Goal: Transaction & Acquisition: Purchase product/service

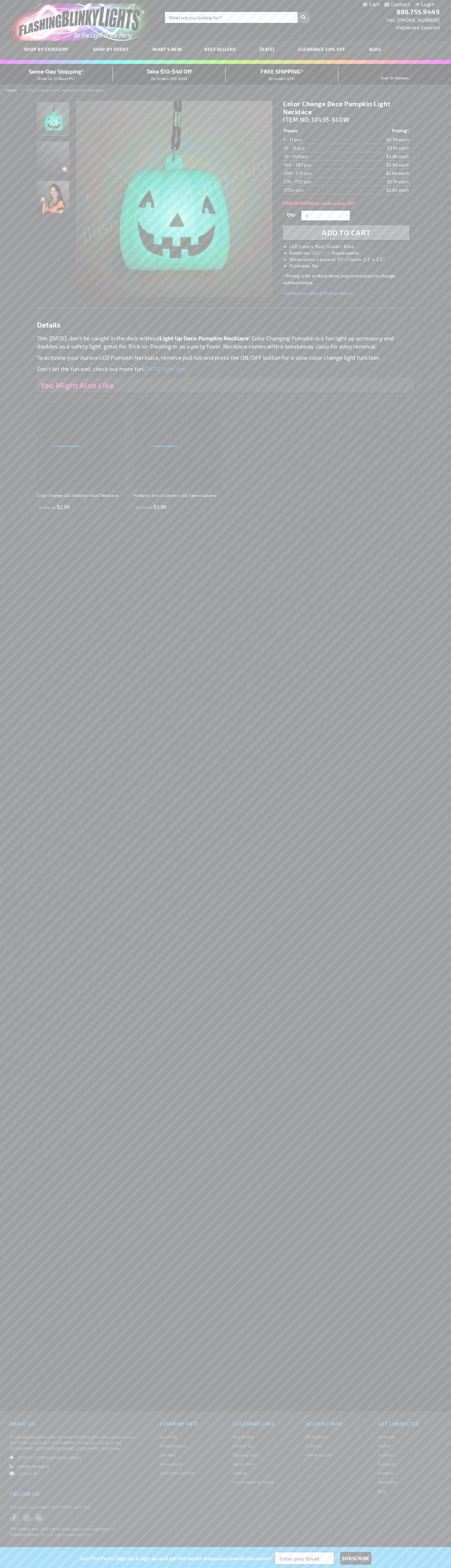
click at [353, 247] on li "LED Colors: Red | Green | Blue" at bounding box center [352, 246] width 126 height 7
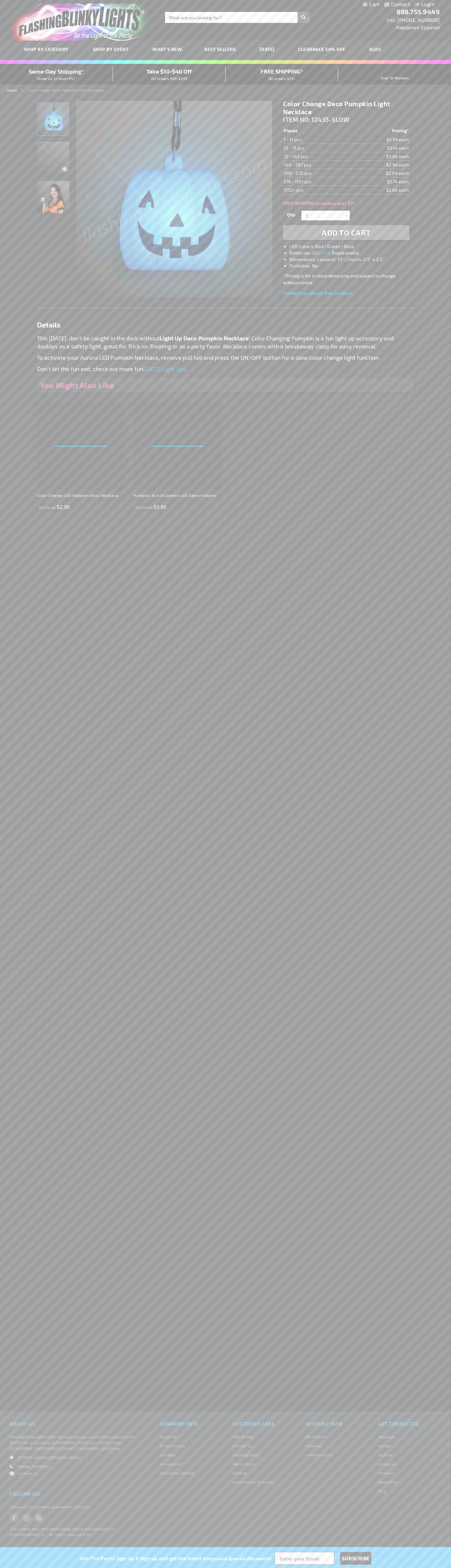
click at [347, 233] on span "Add to Cart" at bounding box center [347, 232] width 49 height 9
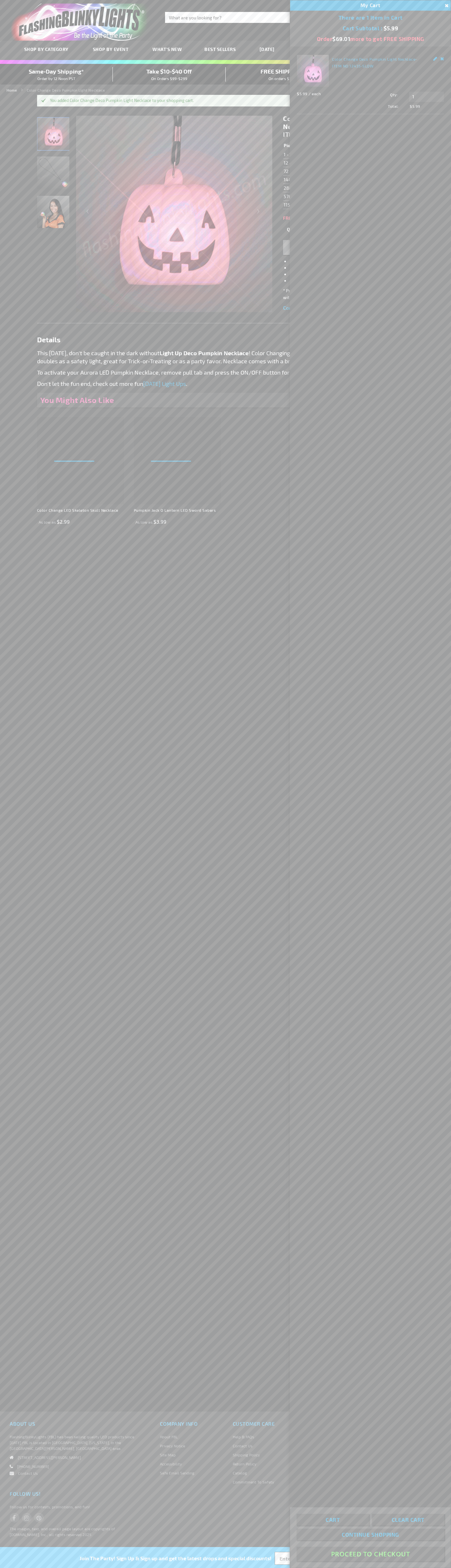
click at [371, 1553] on button "Proceed To Checkout" at bounding box center [371, 1553] width 148 height 15
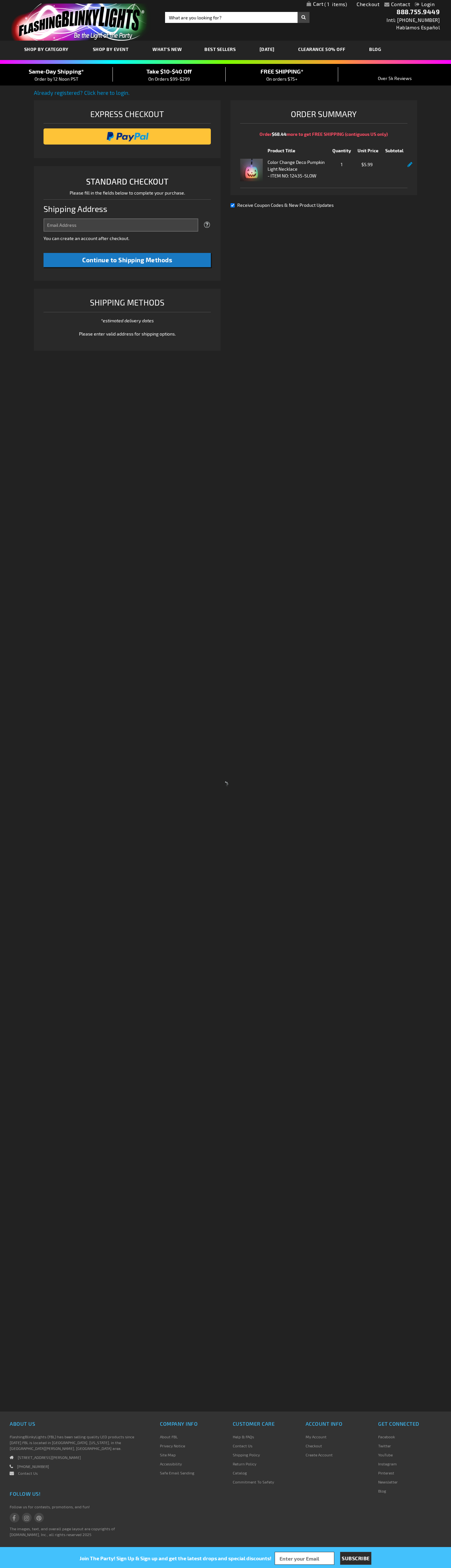
select select "US"
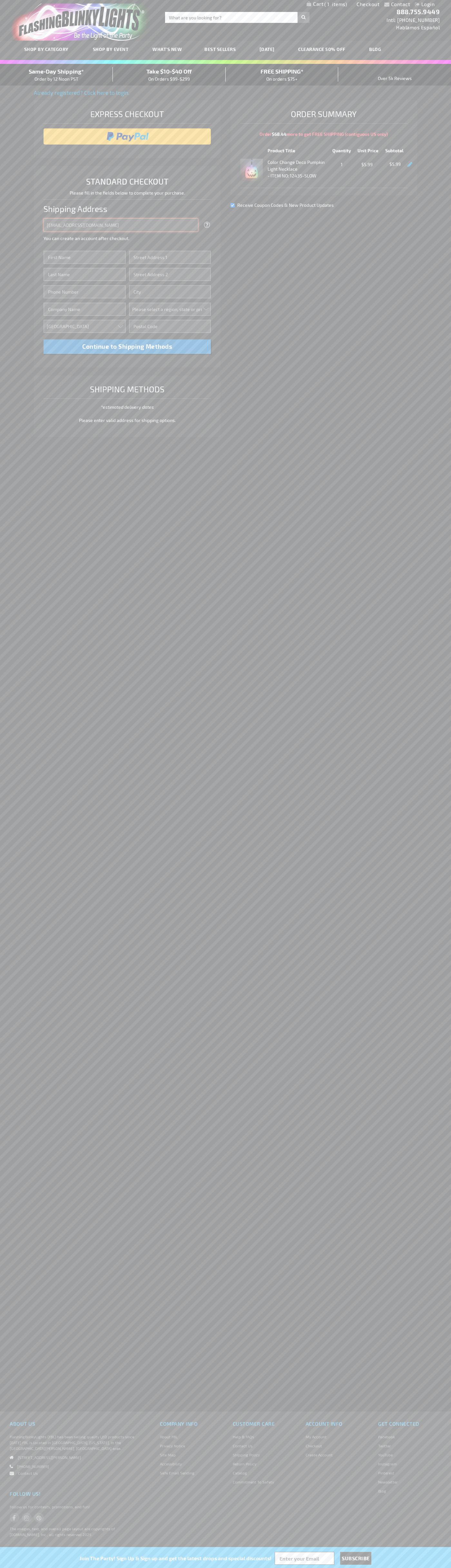
type input "johnsmith005@storebotmail.joonix.net"
type input "John"
type input "201 S. Division St. McKinley Towne Center"
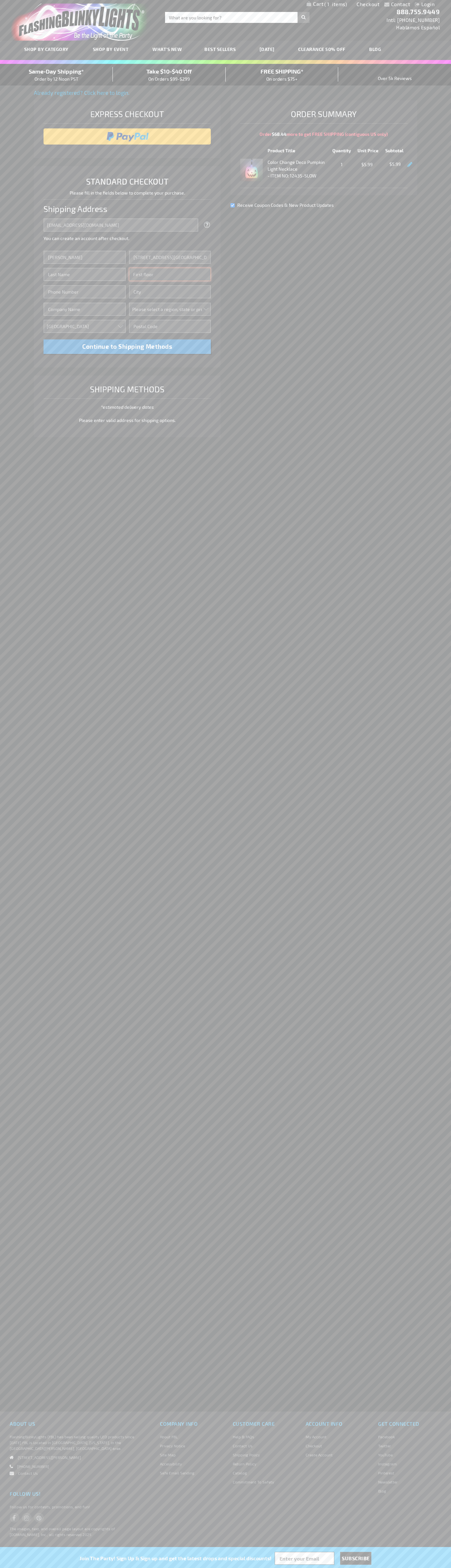
type input "First floor"
type input "ann arbor"
select select "33"
type input "48104"
type input "Smith"
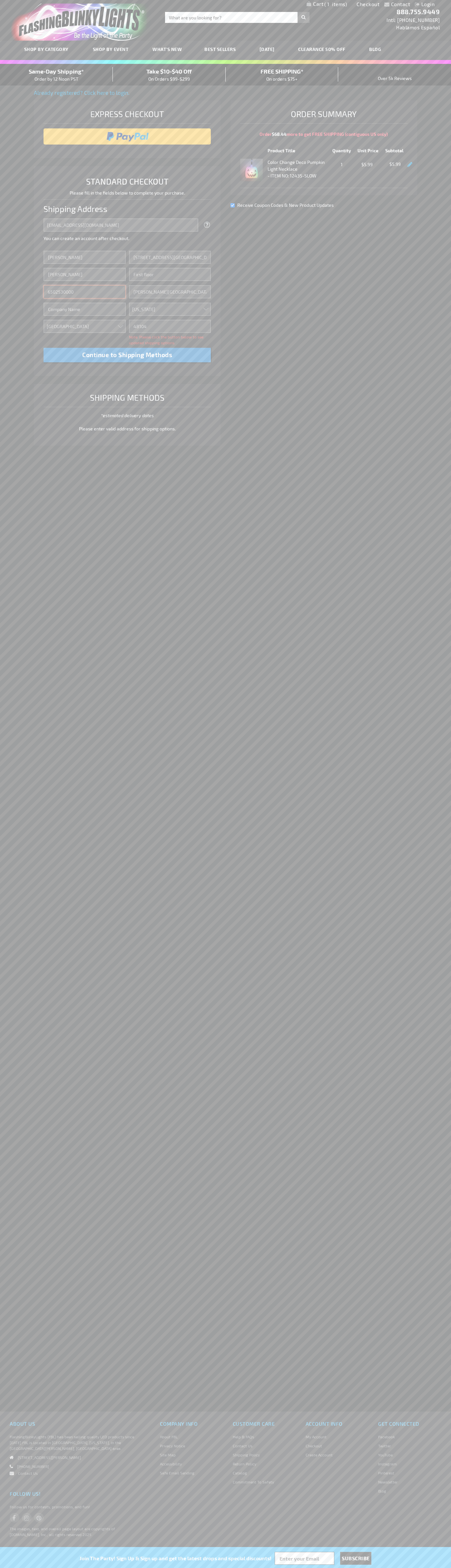
type input "6502530000"
type input "John Smith"
click at [57, 75] on div "Same-Day Shipping* Order by 12 Noon PST" at bounding box center [57, 75] width 113 height 15
click at [128, 136] on input "image" at bounding box center [127, 136] width 161 height 13
